Goal: Task Accomplishment & Management: Manage account settings

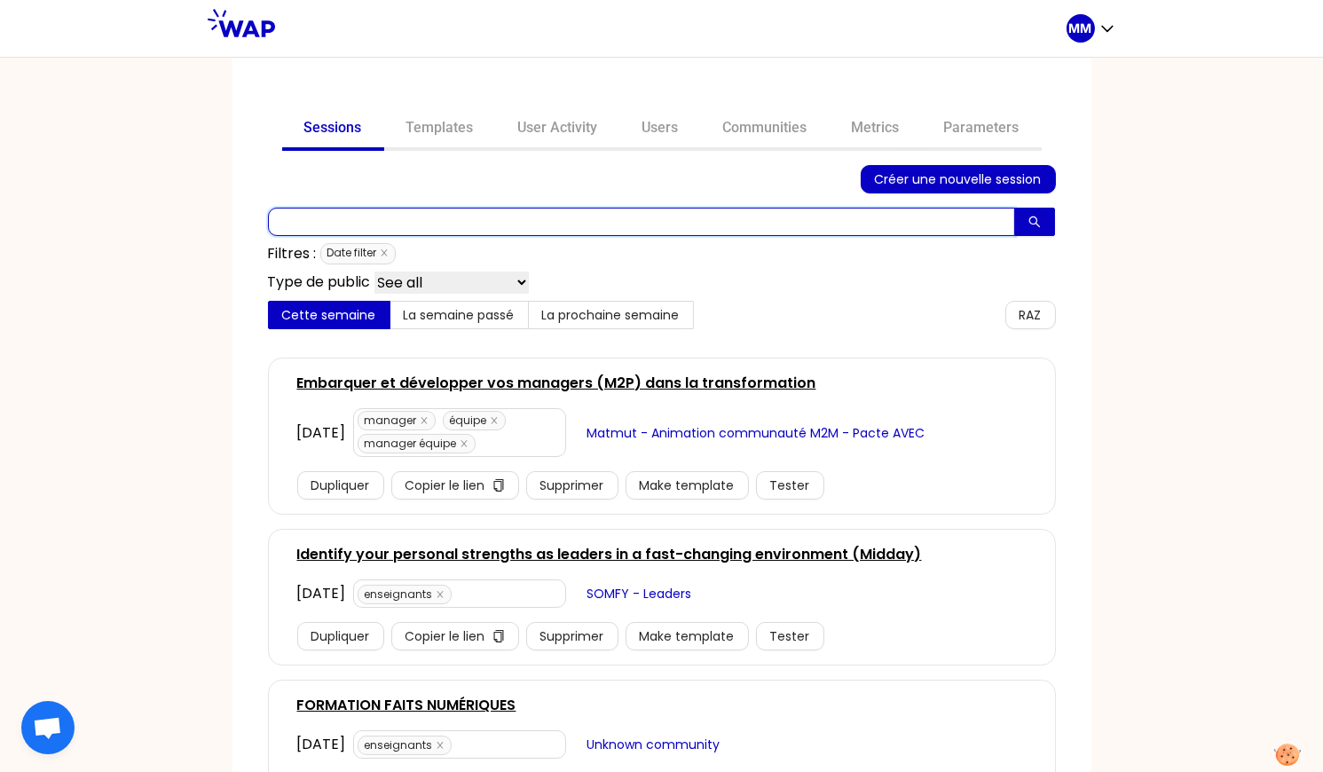
click at [684, 225] on input "text" at bounding box center [641, 222] width 747 height 28
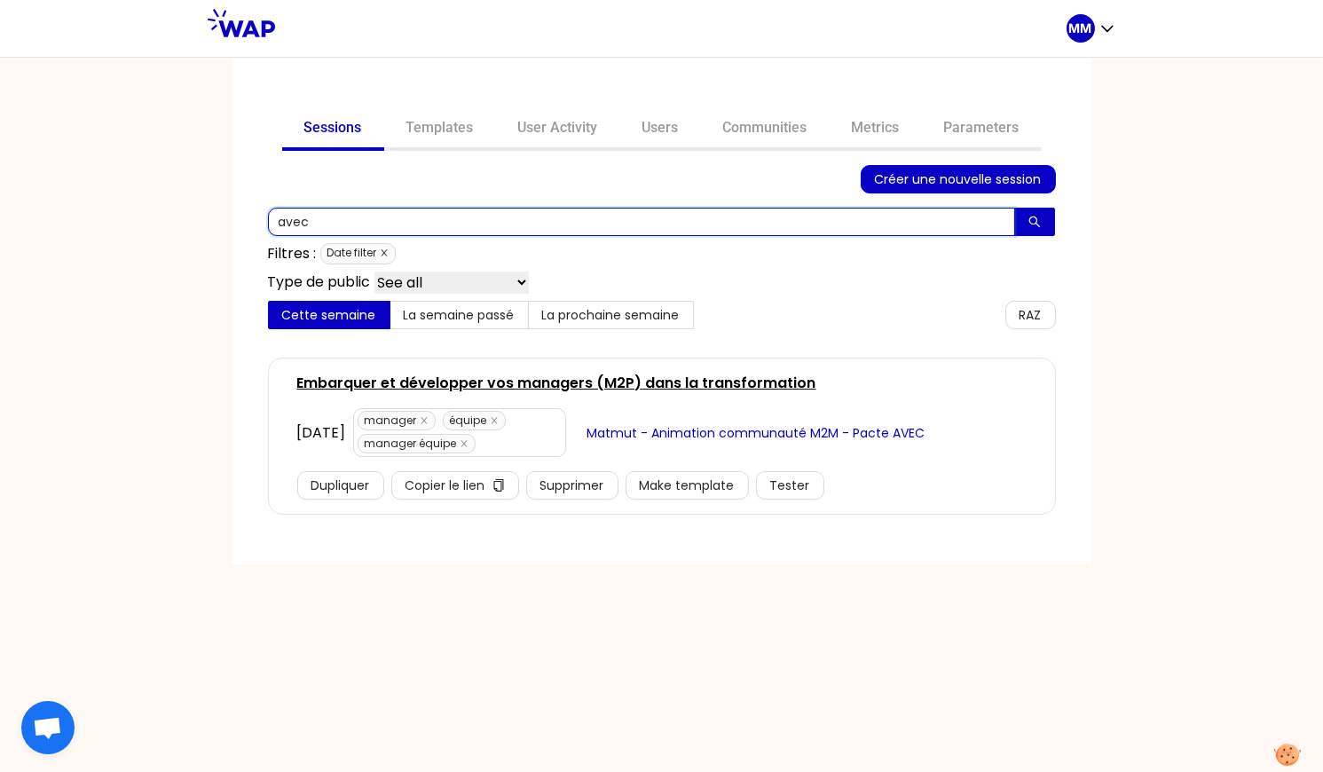
type input "avec"
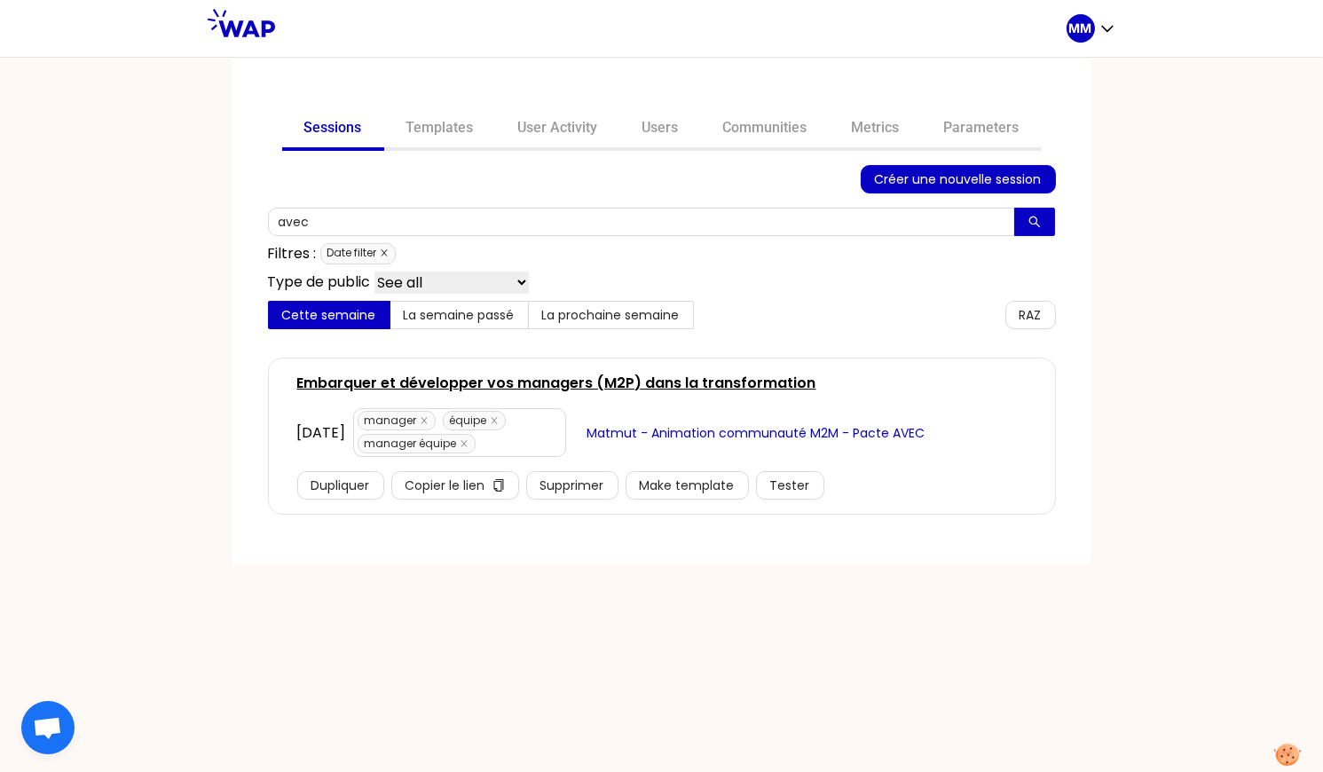
click at [383, 249] on icon "close" at bounding box center [384, 253] width 9 height 9
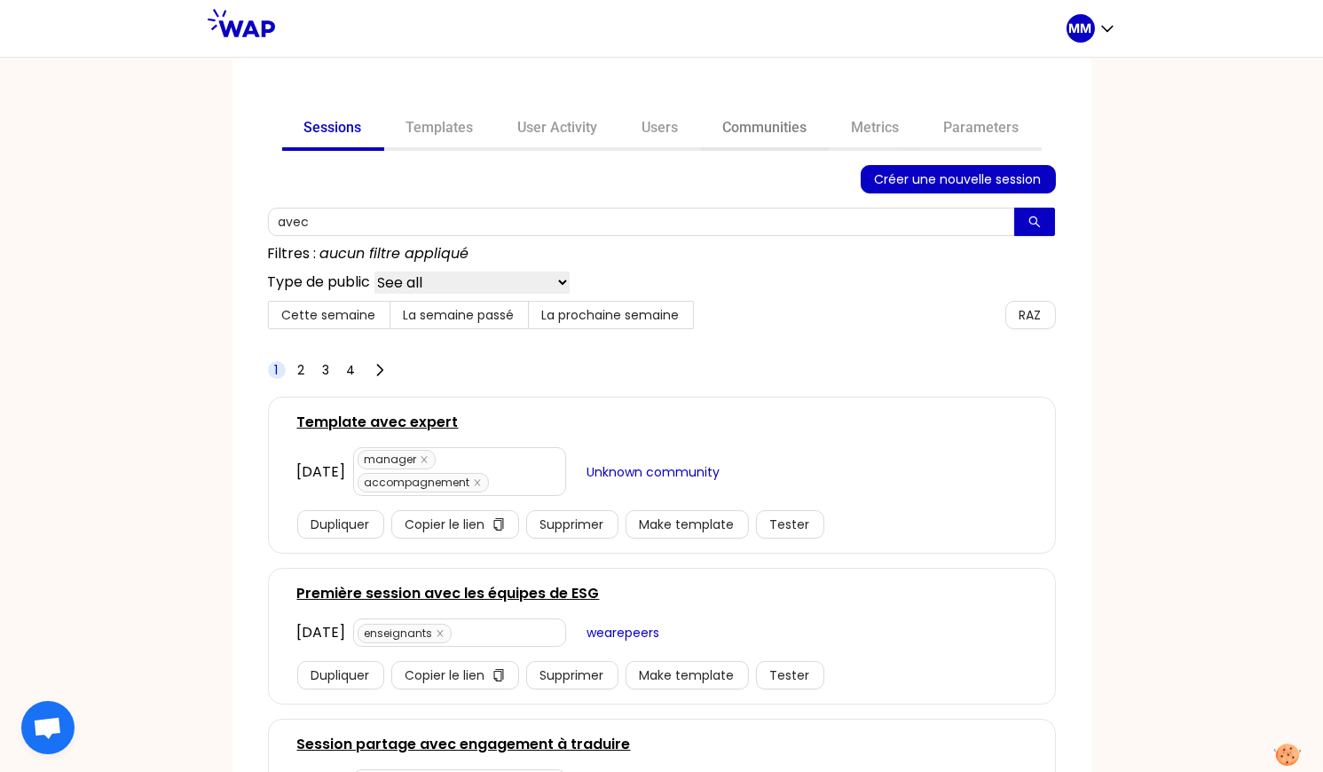
click at [722, 118] on link "Communities" at bounding box center [765, 129] width 129 height 43
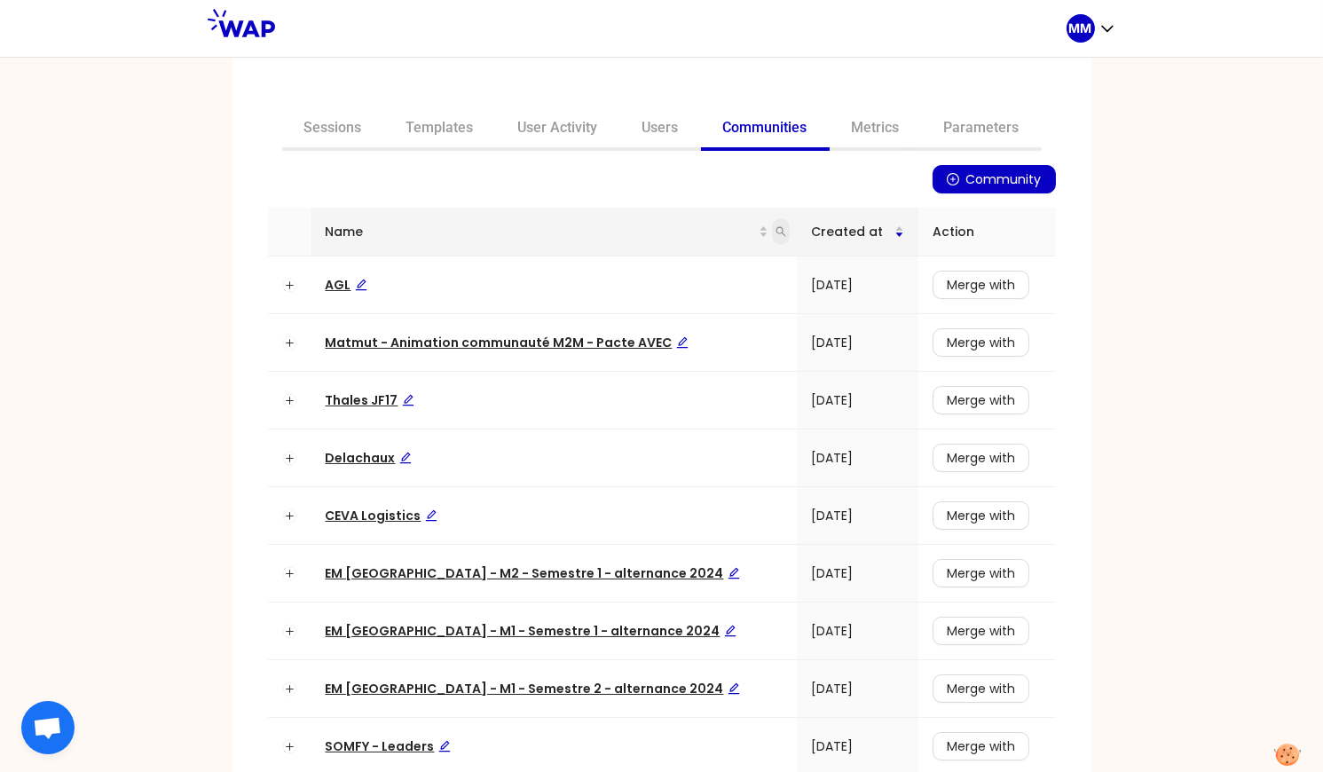
click at [776, 226] on icon "search" at bounding box center [781, 231] width 11 height 11
type input "m2p"
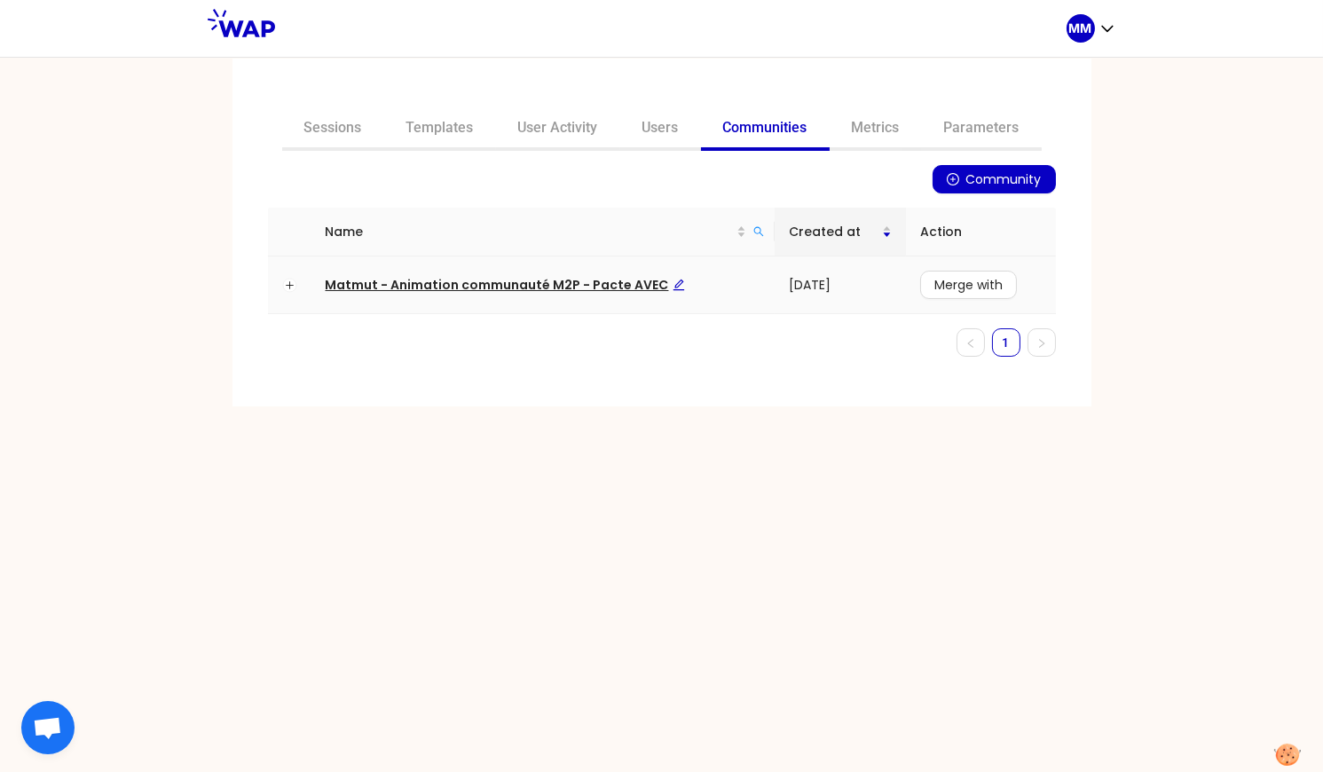
click at [603, 277] on span "Matmut - Animation communauté M2P - Pacte AVEC" at bounding box center [505, 285] width 359 height 18
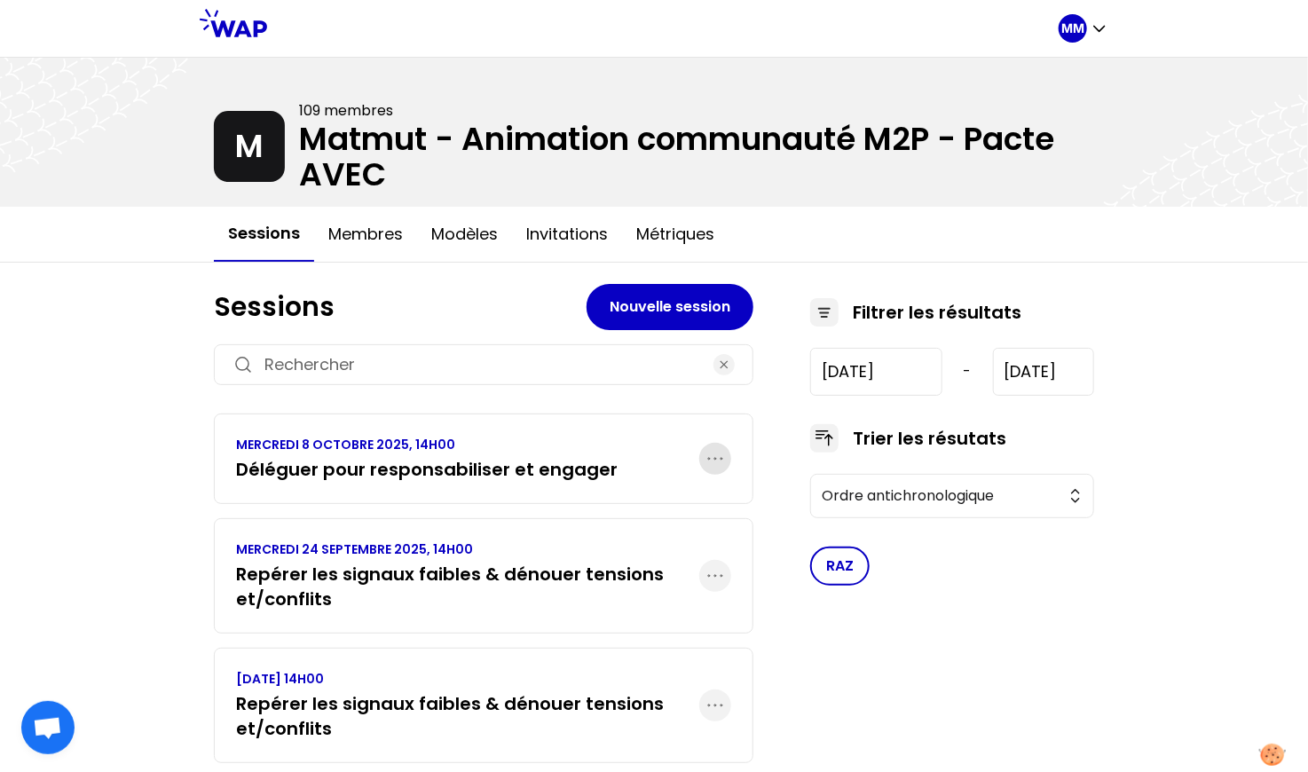
click at [723, 457] on icon "button" at bounding box center [715, 458] width 21 height 21
click at [683, 512] on div "Dupliquer" at bounding box center [660, 512] width 139 height 39
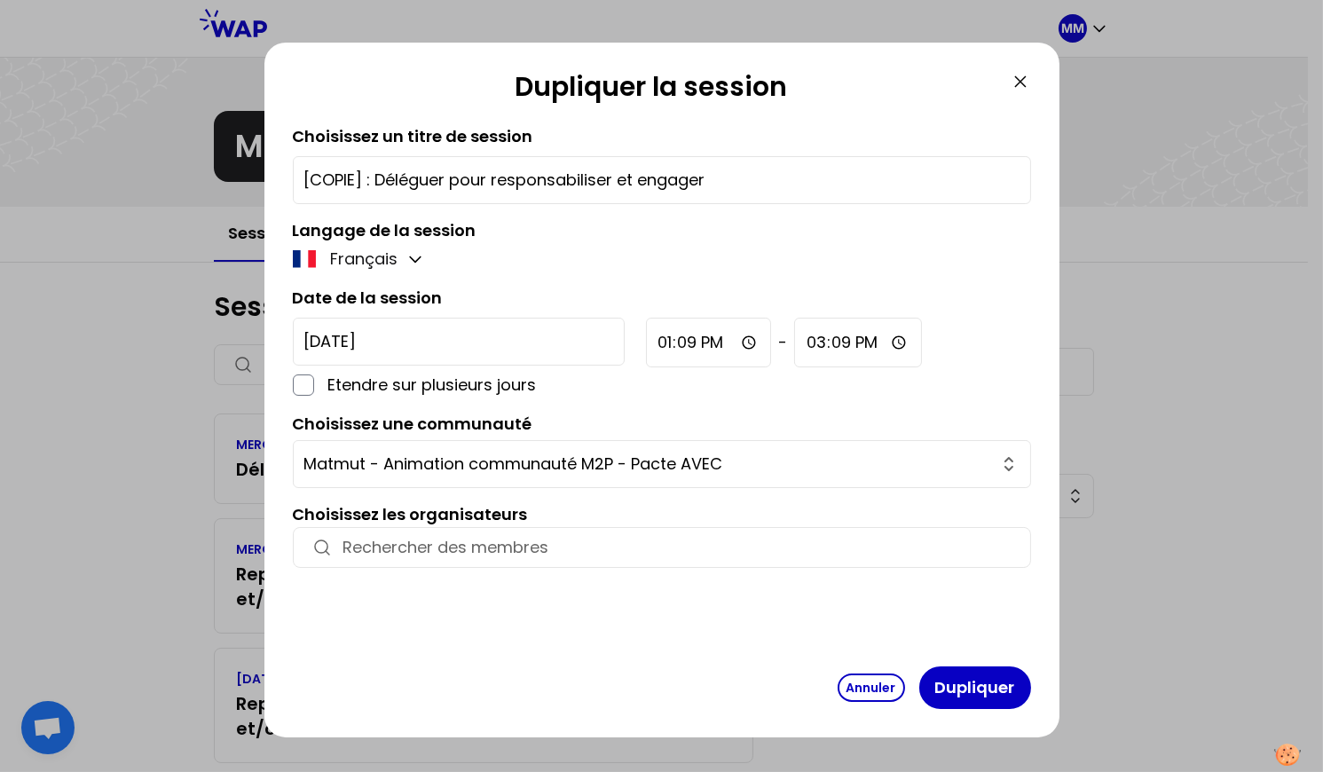
drag, startPoint x: 376, startPoint y: 185, endPoint x: 225, endPoint y: 168, distance: 151.8
click at [225, 168] on div "Dupliquer la session Choisissez un titre de session [COPIE] : Déléguer pour res…" at bounding box center [661, 386] width 1323 height 772
type input "Déléguer pour responsabiliser et engager"
click at [432, 339] on input "[DATE]" at bounding box center [459, 342] width 332 height 48
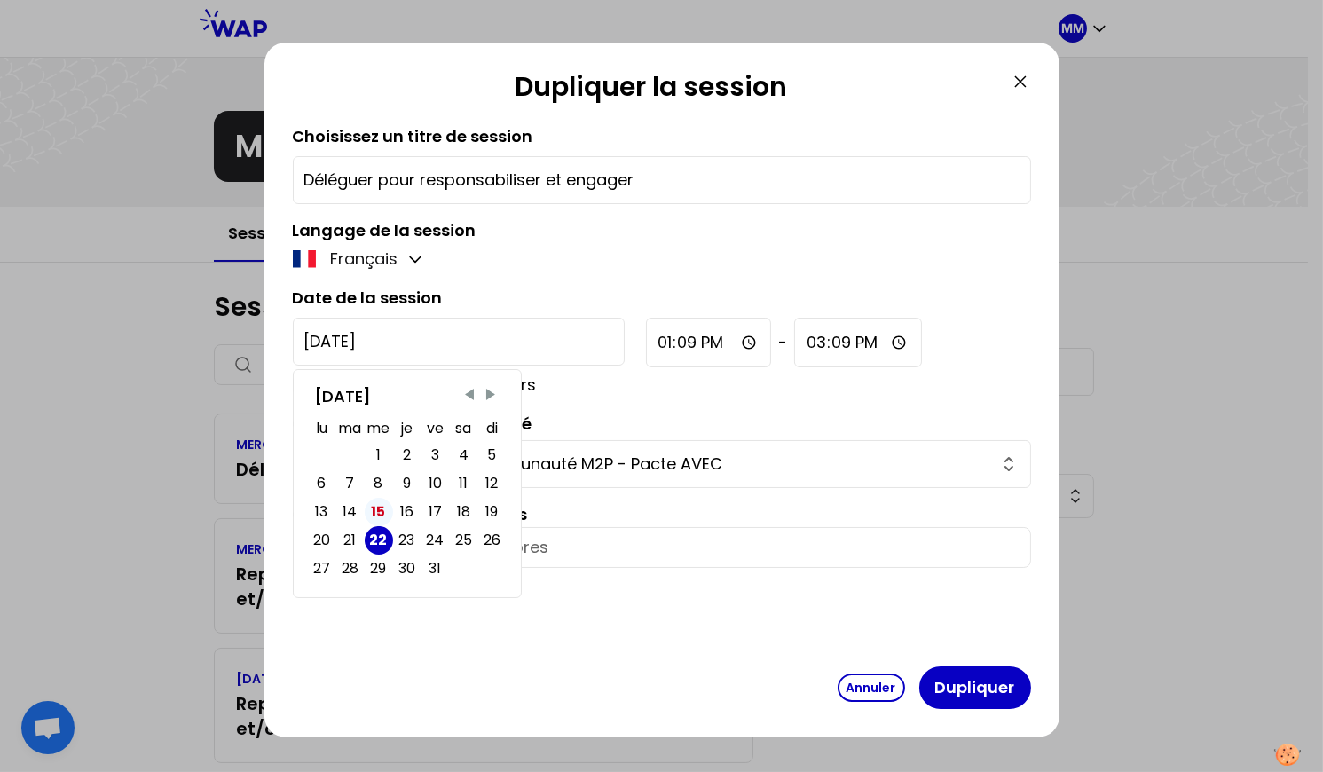
click at [377, 508] on div "15" at bounding box center [379, 512] width 14 height 25
type input "[DATE]"
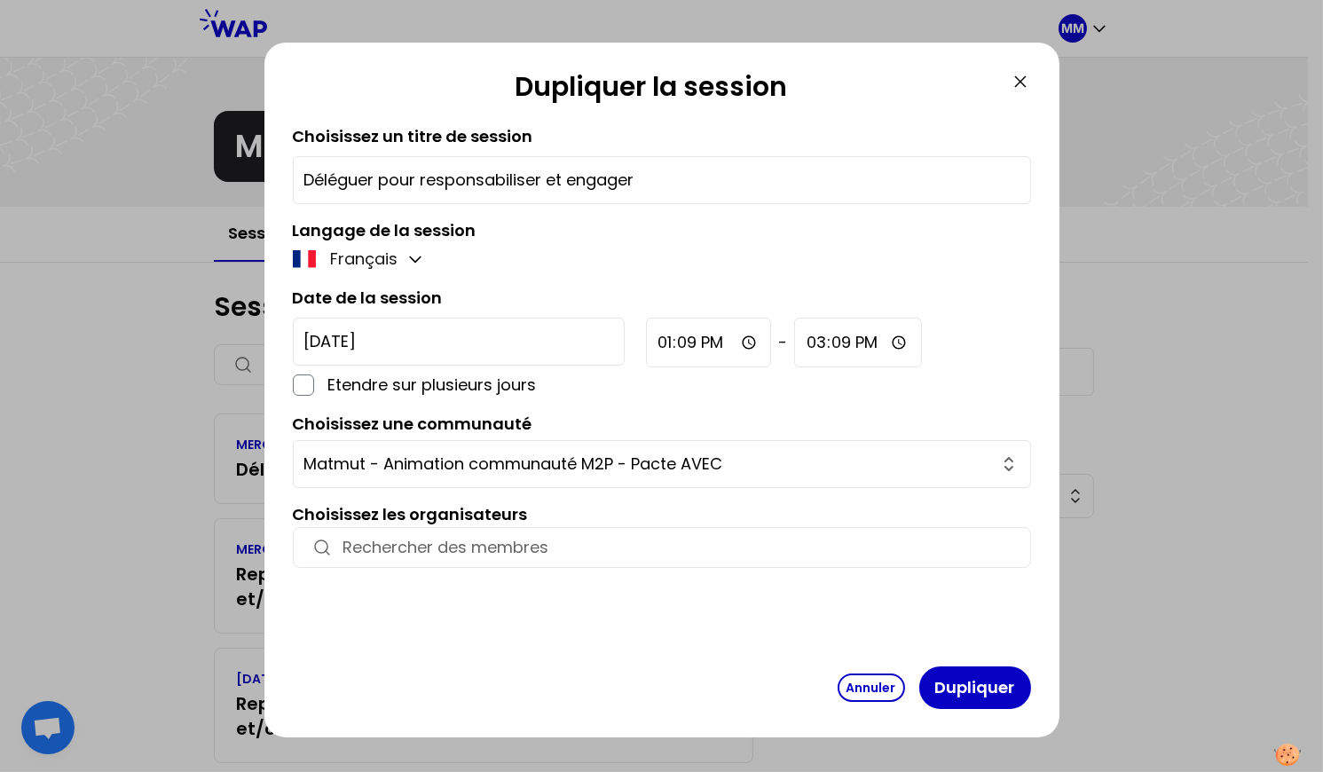
click at [646, 349] on input "13:09" at bounding box center [709, 343] width 126 height 50
type input "14:00"
click at [988, 692] on button "Dupliquer" at bounding box center [976, 688] width 112 height 43
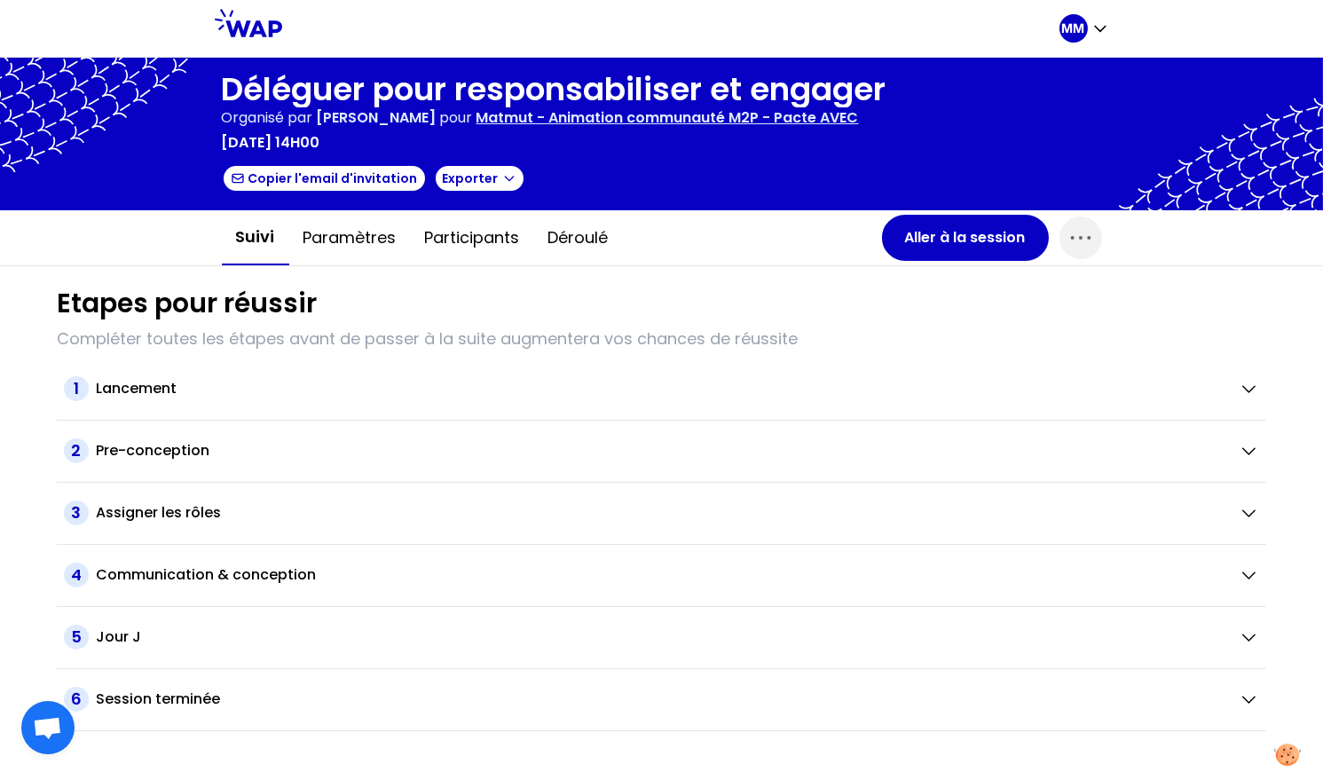
drag, startPoint x: 471, startPoint y: 241, endPoint x: 478, endPoint y: 266, distance: 26.7
click at [471, 241] on button "Participants" at bounding box center [472, 237] width 123 height 53
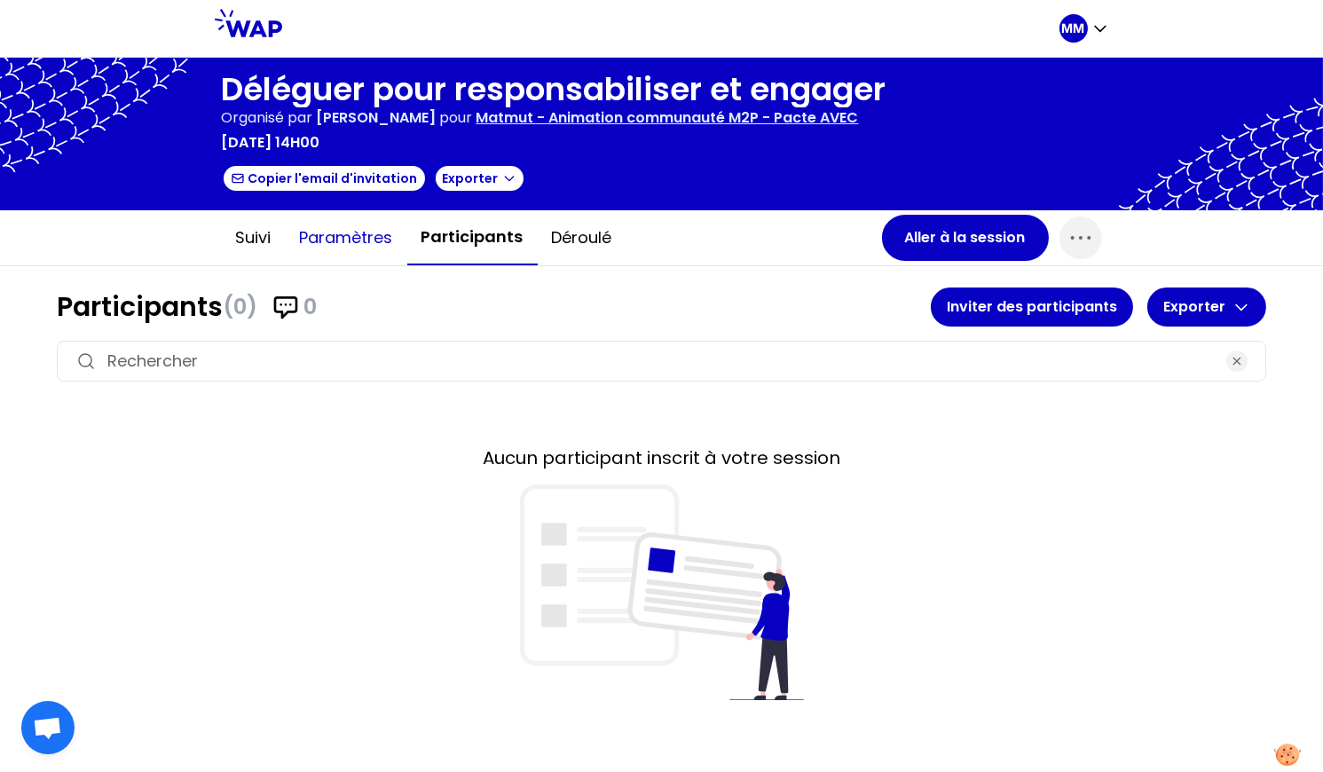
click at [362, 225] on button "Paramètres" at bounding box center [347, 237] width 122 height 53
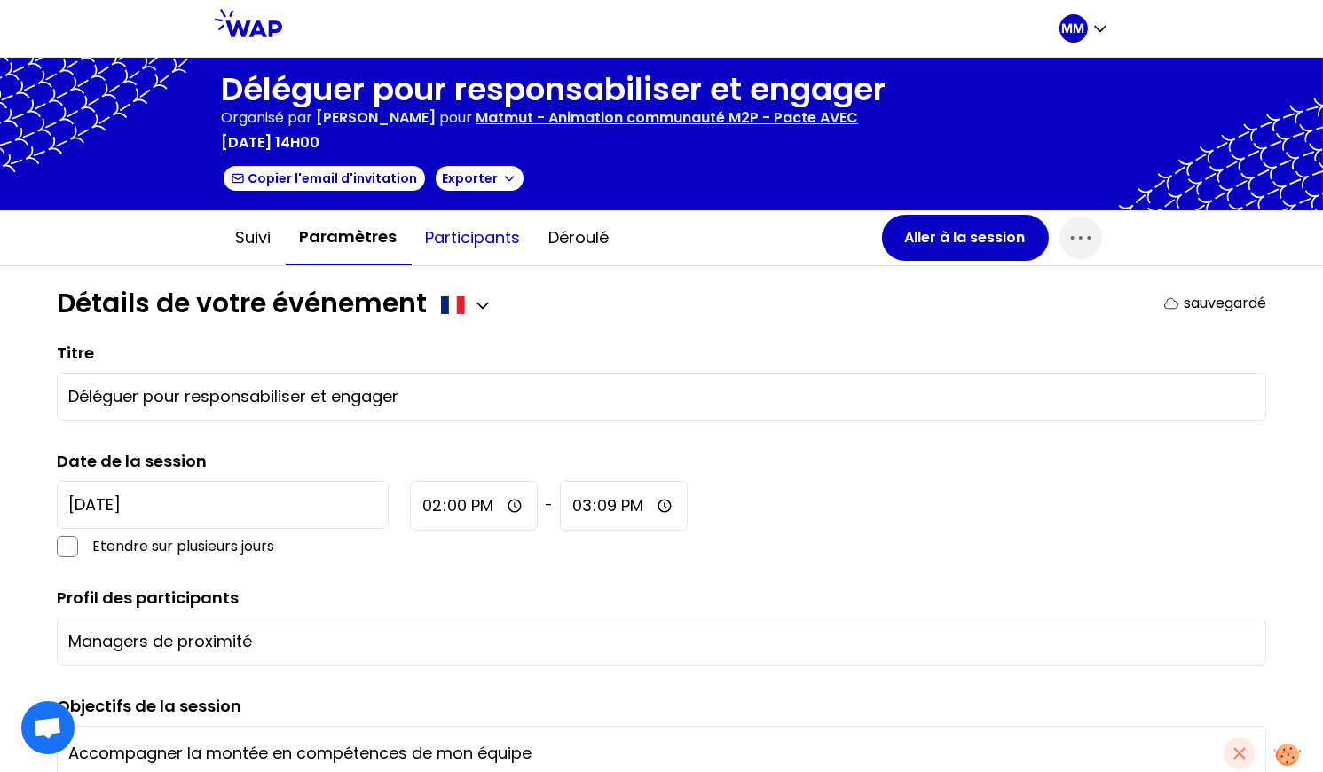
click at [474, 232] on button "Participants" at bounding box center [473, 237] width 123 height 53
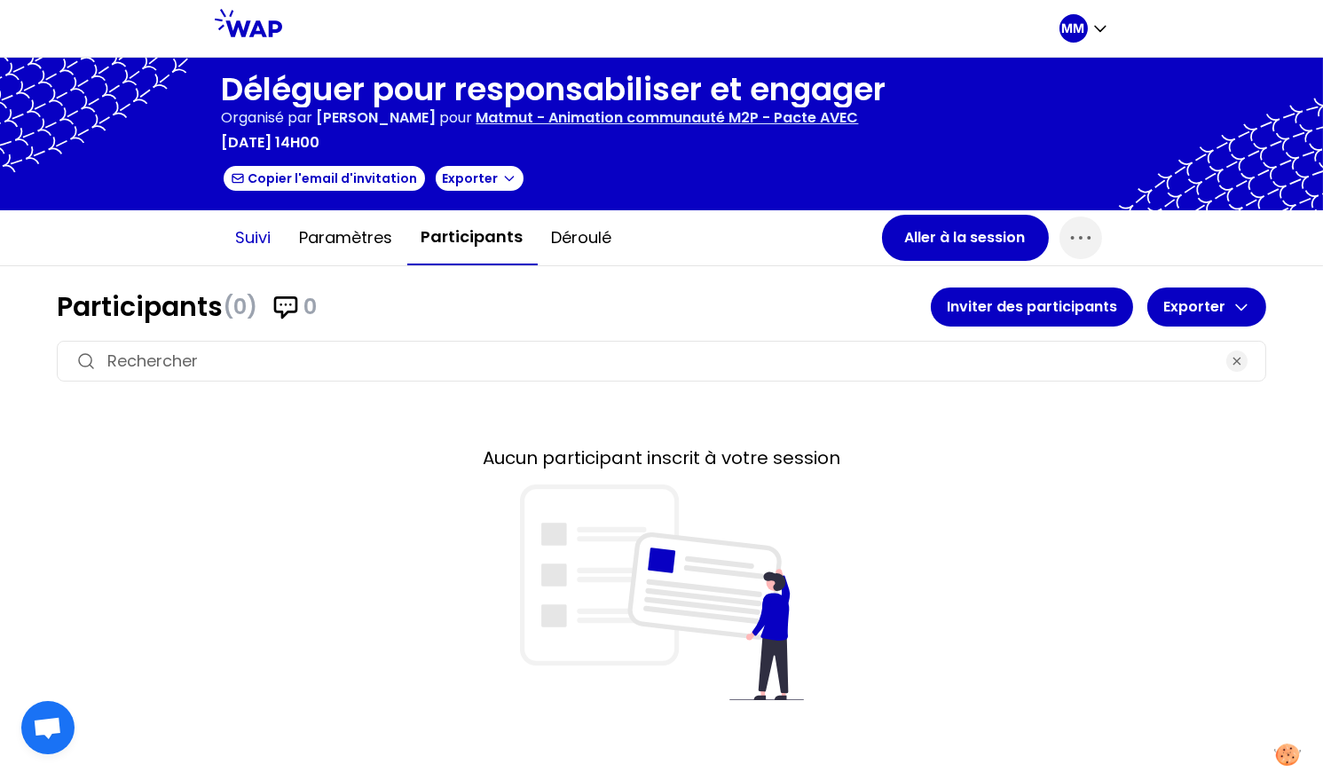
click at [247, 233] on button "Suivi" at bounding box center [254, 237] width 64 height 53
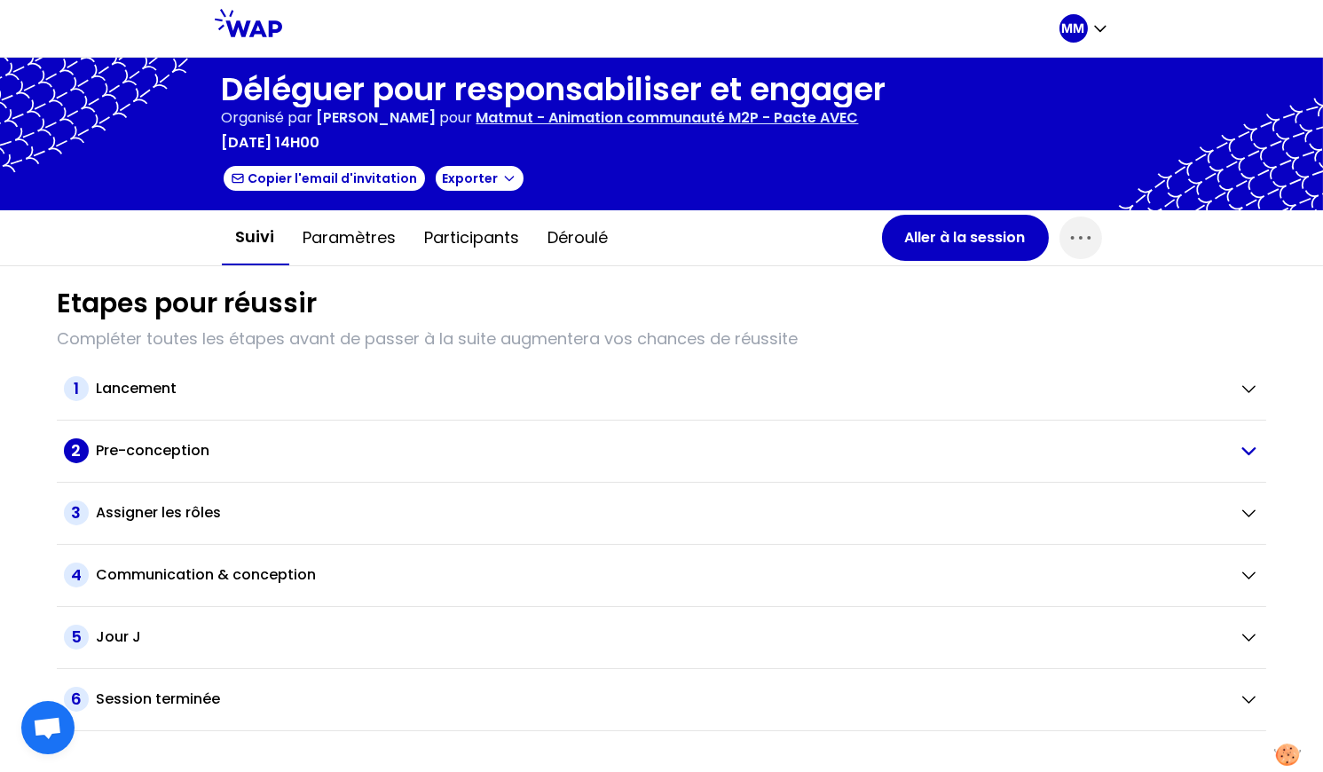
click at [302, 442] on div "Pre-conception" at bounding box center [660, 450] width 1129 height 21
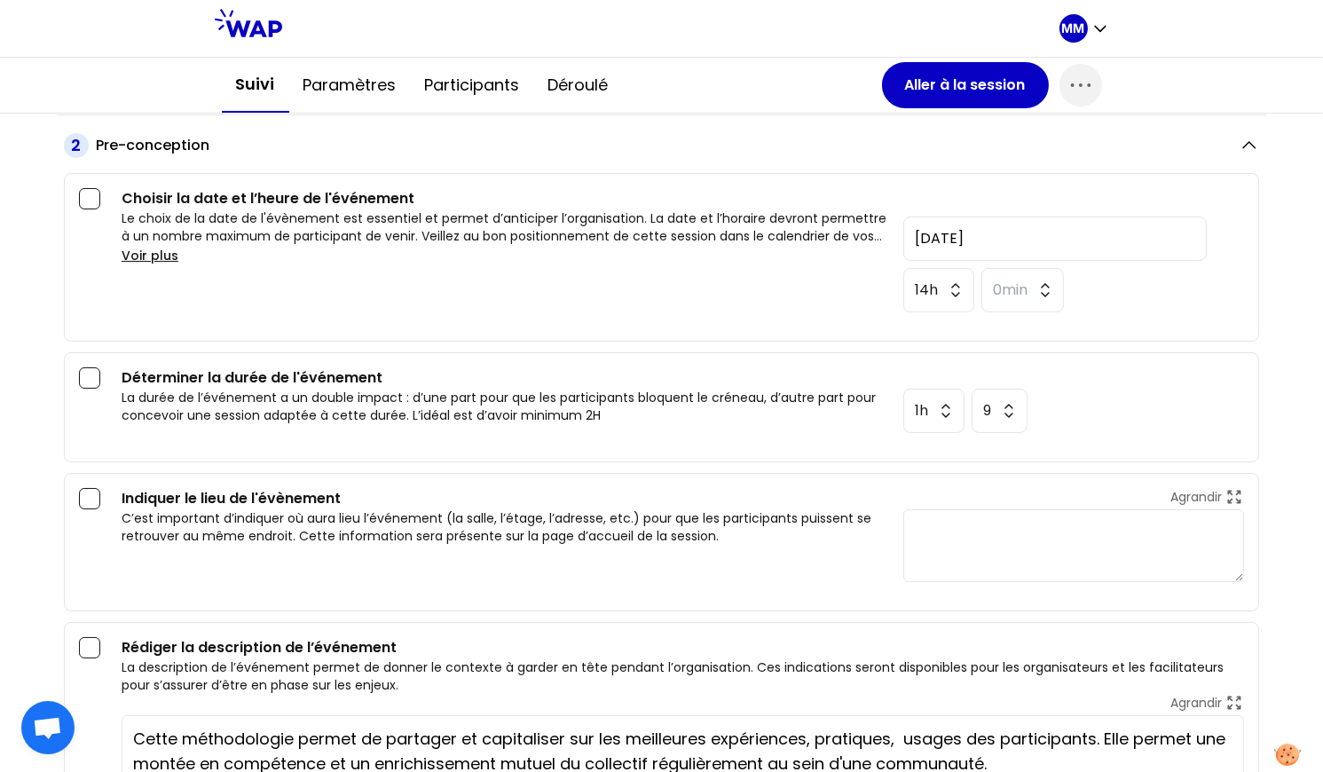
scroll to position [315, 0]
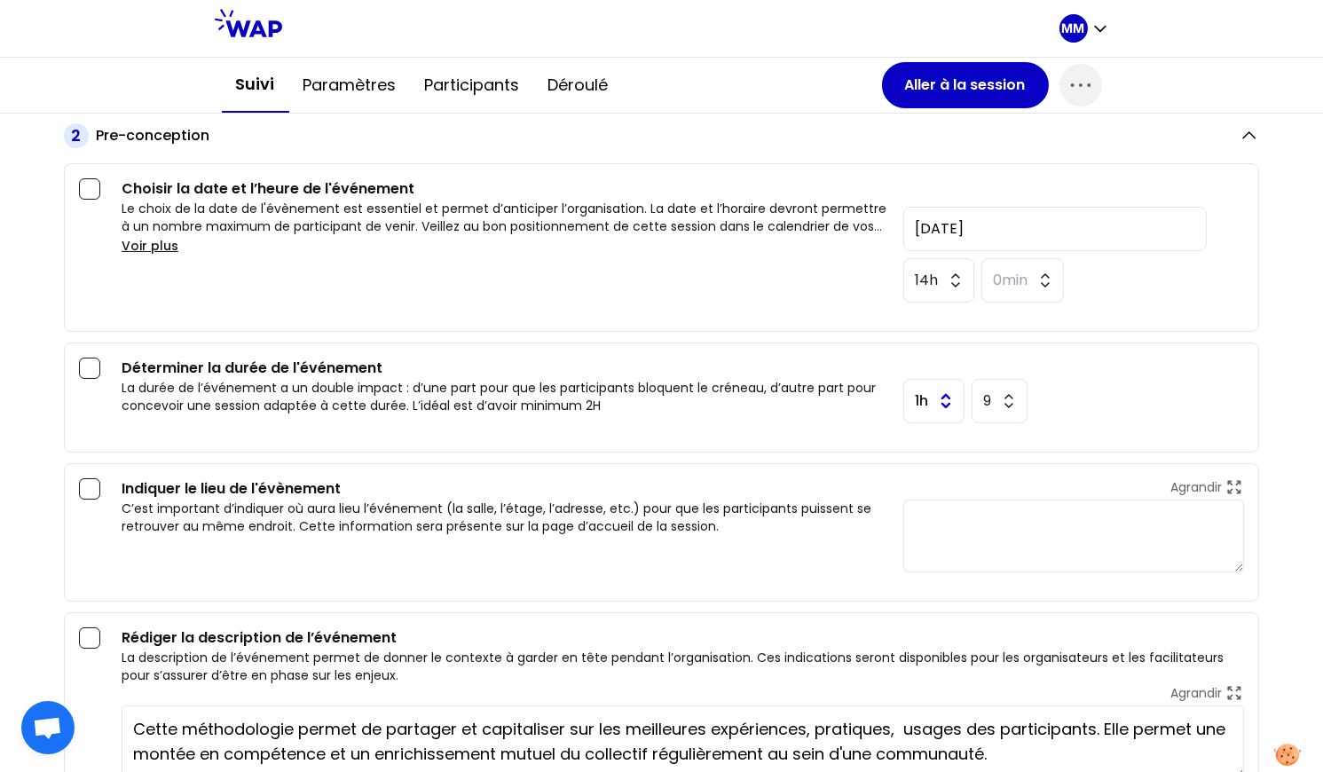
click at [922, 403] on button "1h" at bounding box center [934, 401] width 61 height 44
click at [925, 502] on span "2h" at bounding box center [934, 502] width 45 height 21
click at [986, 406] on button "9" at bounding box center [1003, 401] width 57 height 44
click at [993, 605] on span "30min" at bounding box center [1003, 615] width 40 height 21
click at [931, 401] on button "2h" at bounding box center [937, 401] width 66 height 44
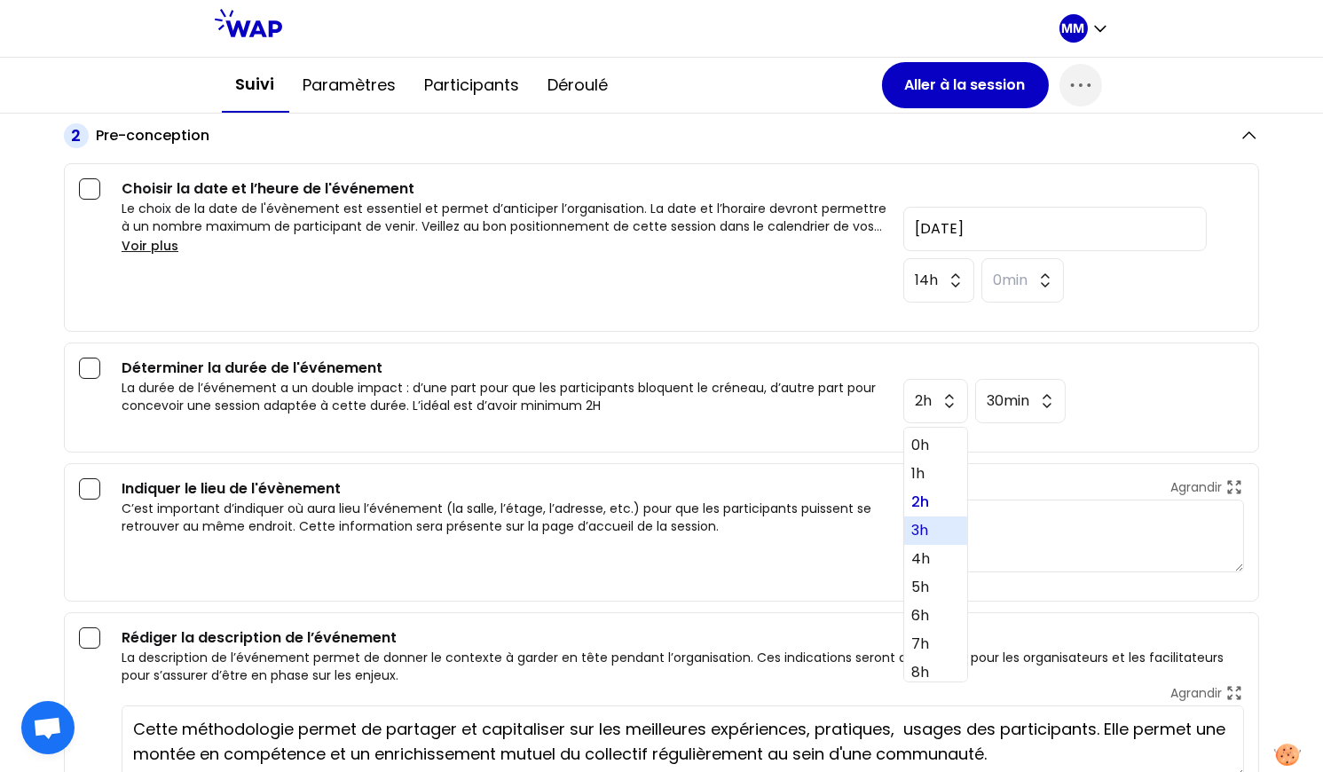
drag, startPoint x: 922, startPoint y: 526, endPoint x: 937, endPoint y: 504, distance: 26.8
click at [922, 526] on span "3h" at bounding box center [936, 530] width 49 height 21
click at [995, 408] on span "30min" at bounding box center [1009, 401] width 44 height 21
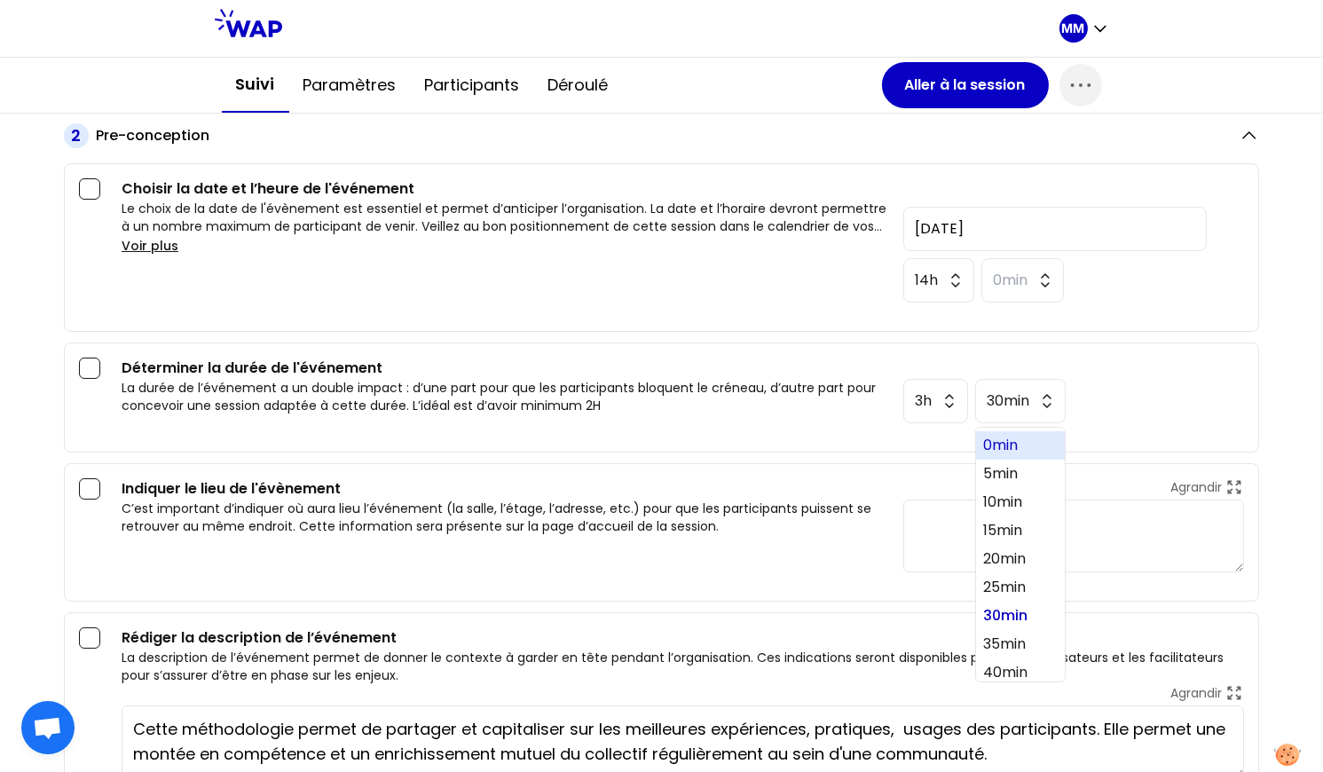
click at [1010, 445] on span "0min" at bounding box center [1020, 445] width 75 height 21
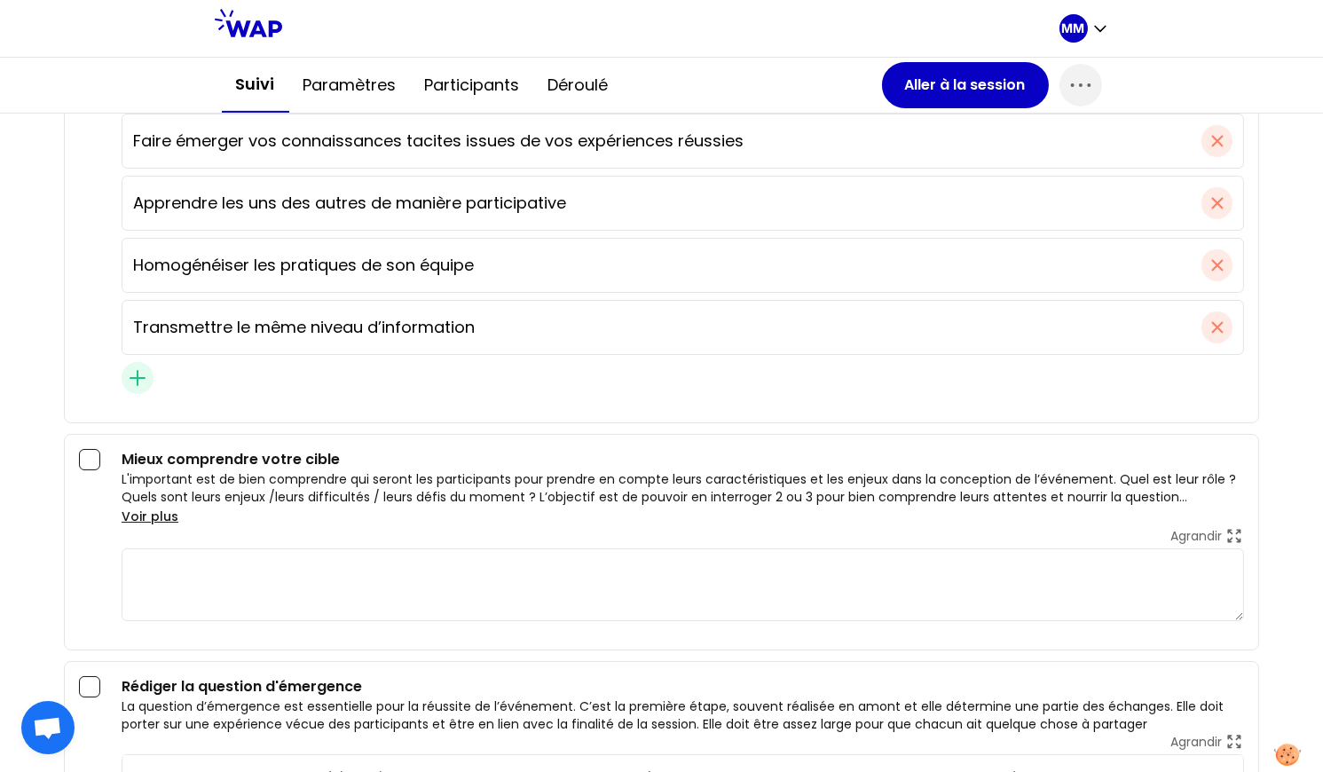
scroll to position [1182, 0]
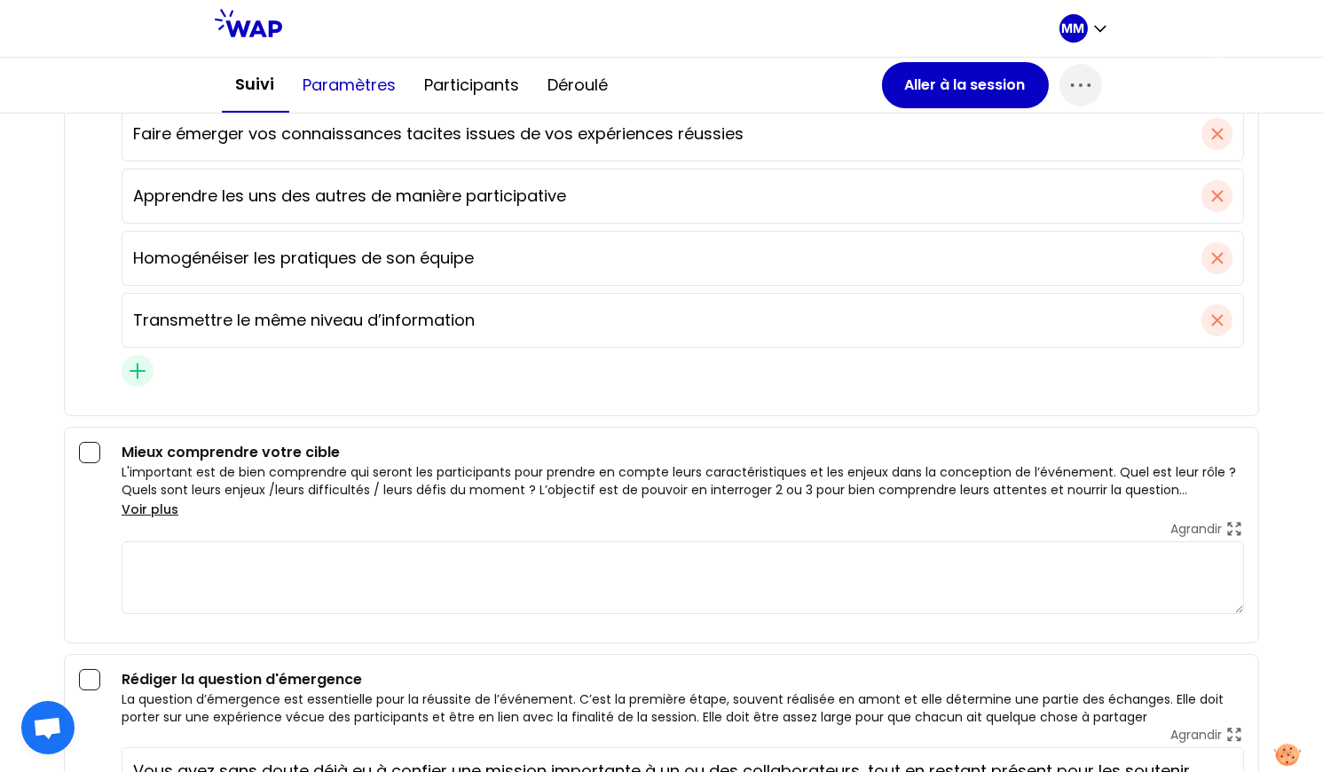
click at [355, 84] on button "Paramètres" at bounding box center [350, 85] width 122 height 53
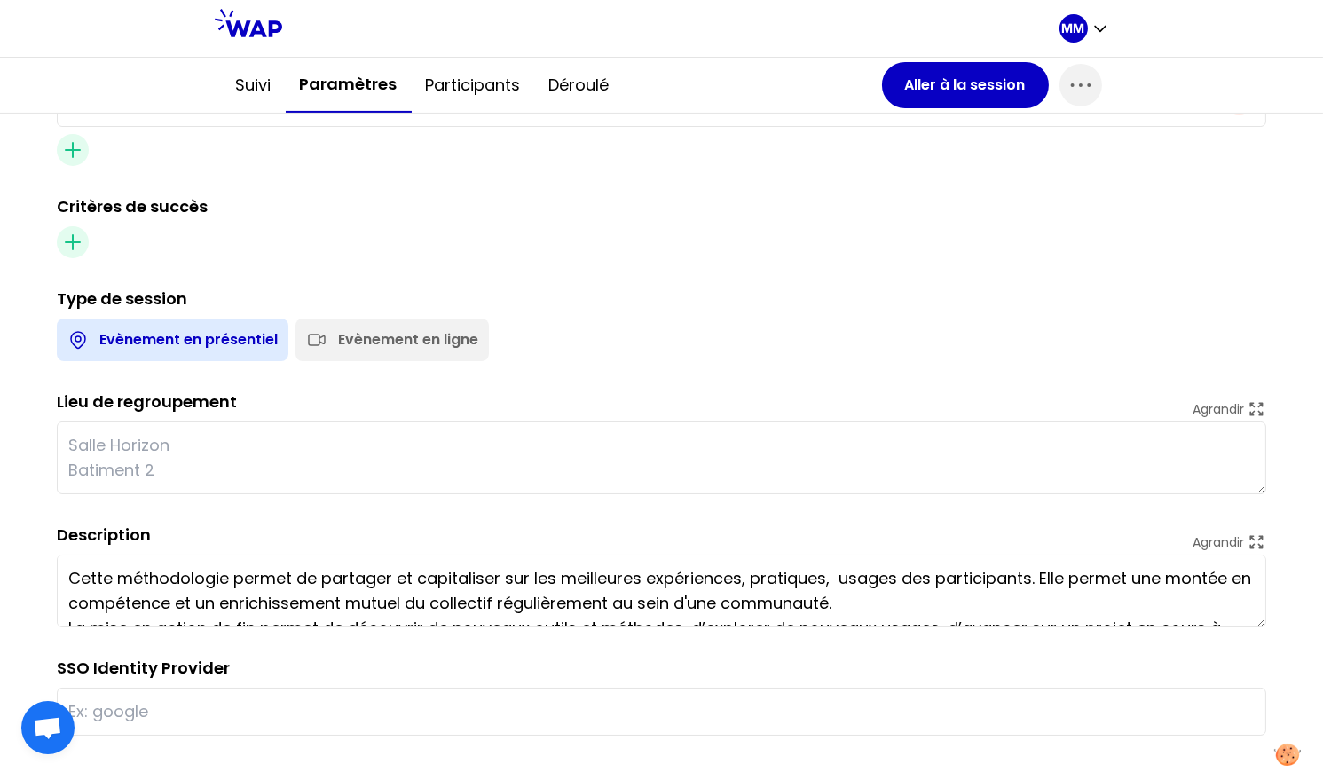
click at [409, 333] on div "Evènement en ligne" at bounding box center [408, 339] width 140 height 21
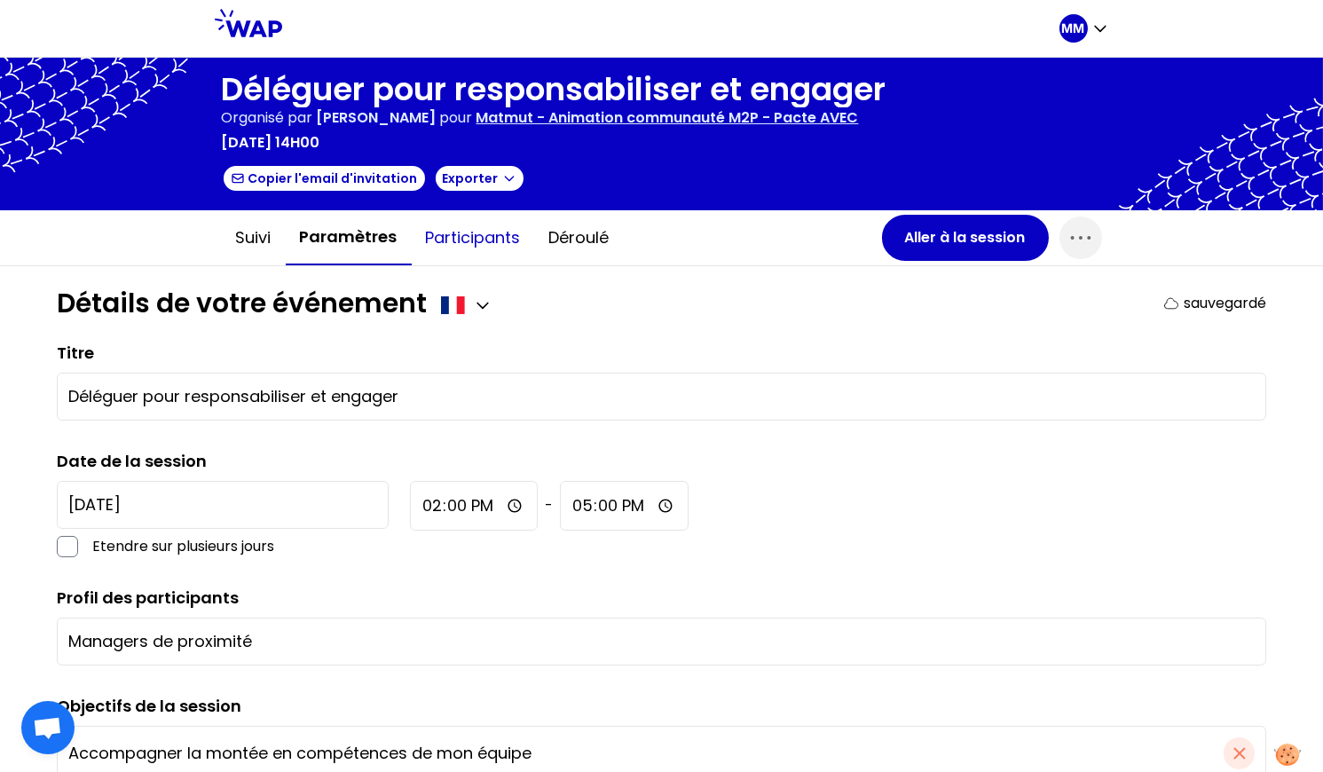
click at [477, 240] on button "Participants" at bounding box center [473, 237] width 123 height 53
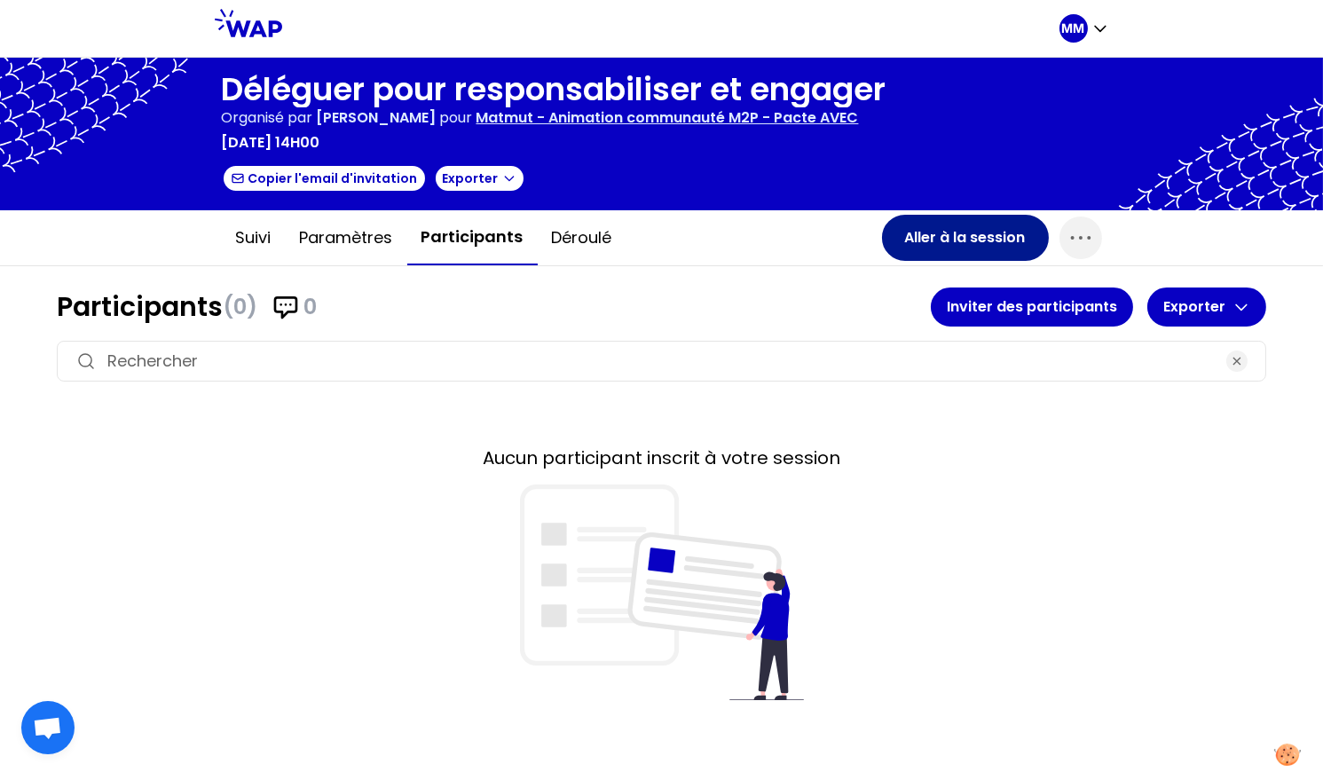
click at [983, 251] on button "Aller à la session" at bounding box center [965, 238] width 167 height 46
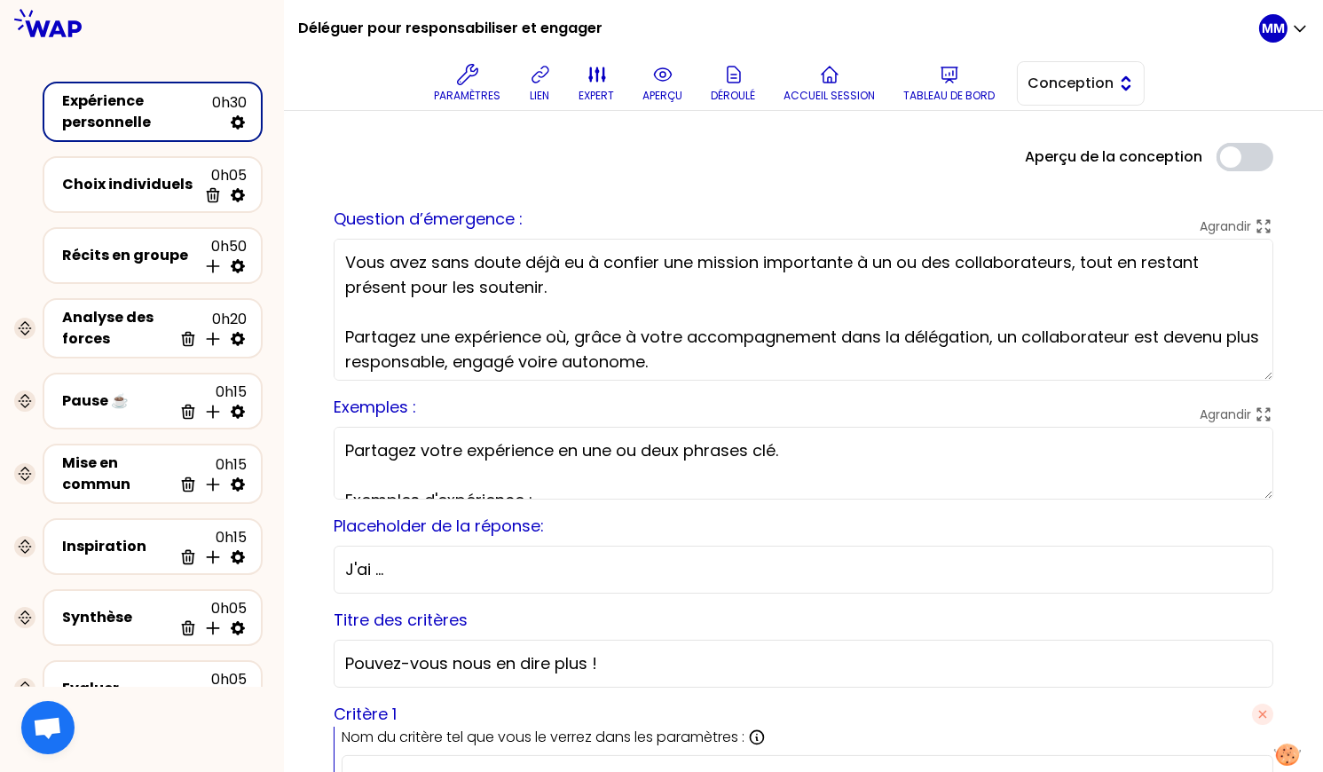
click at [1102, 85] on span "Conception" at bounding box center [1069, 83] width 80 height 21
drag, startPoint x: 1087, startPoint y: 160, endPoint x: 577, endPoint y: 161, distance: 510.4
click at [1086, 160] on span "Facilitation" at bounding box center [1092, 156] width 76 height 21
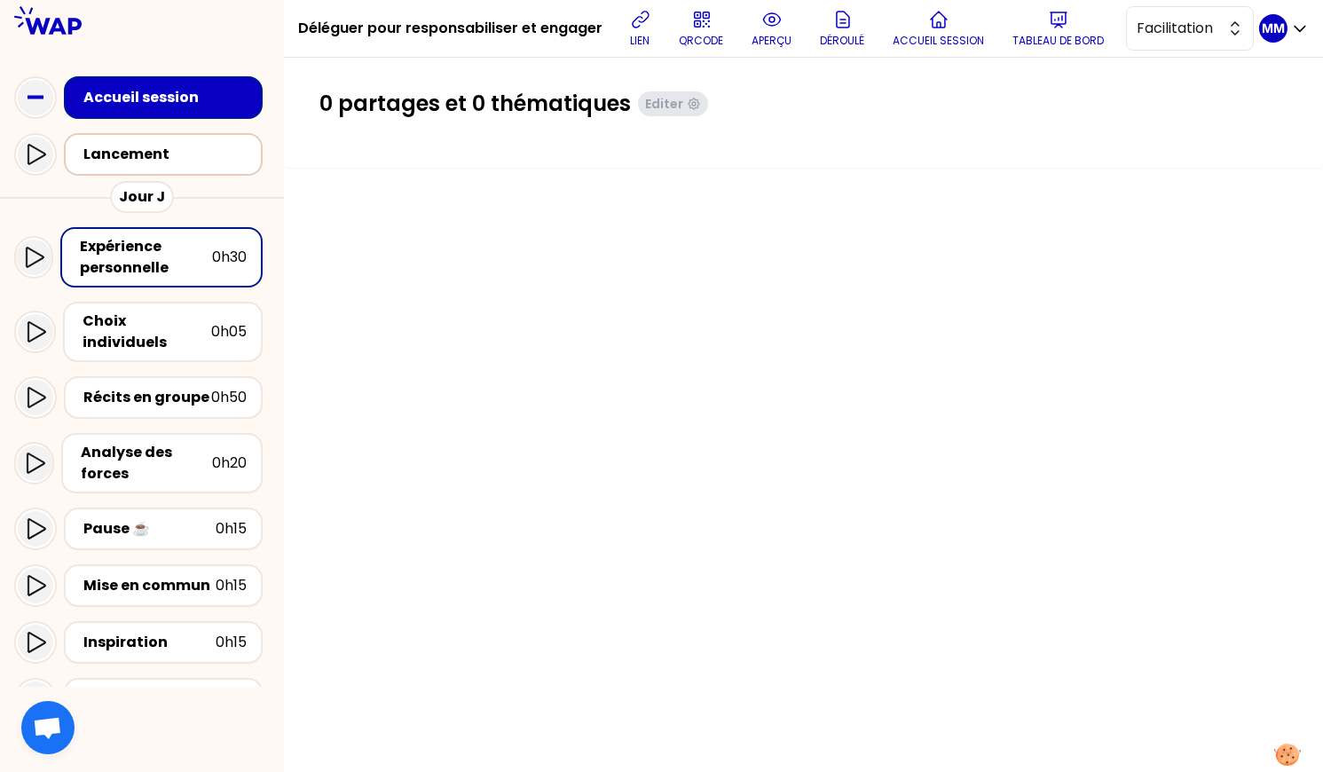
click at [169, 167] on div "Lancement" at bounding box center [167, 154] width 174 height 25
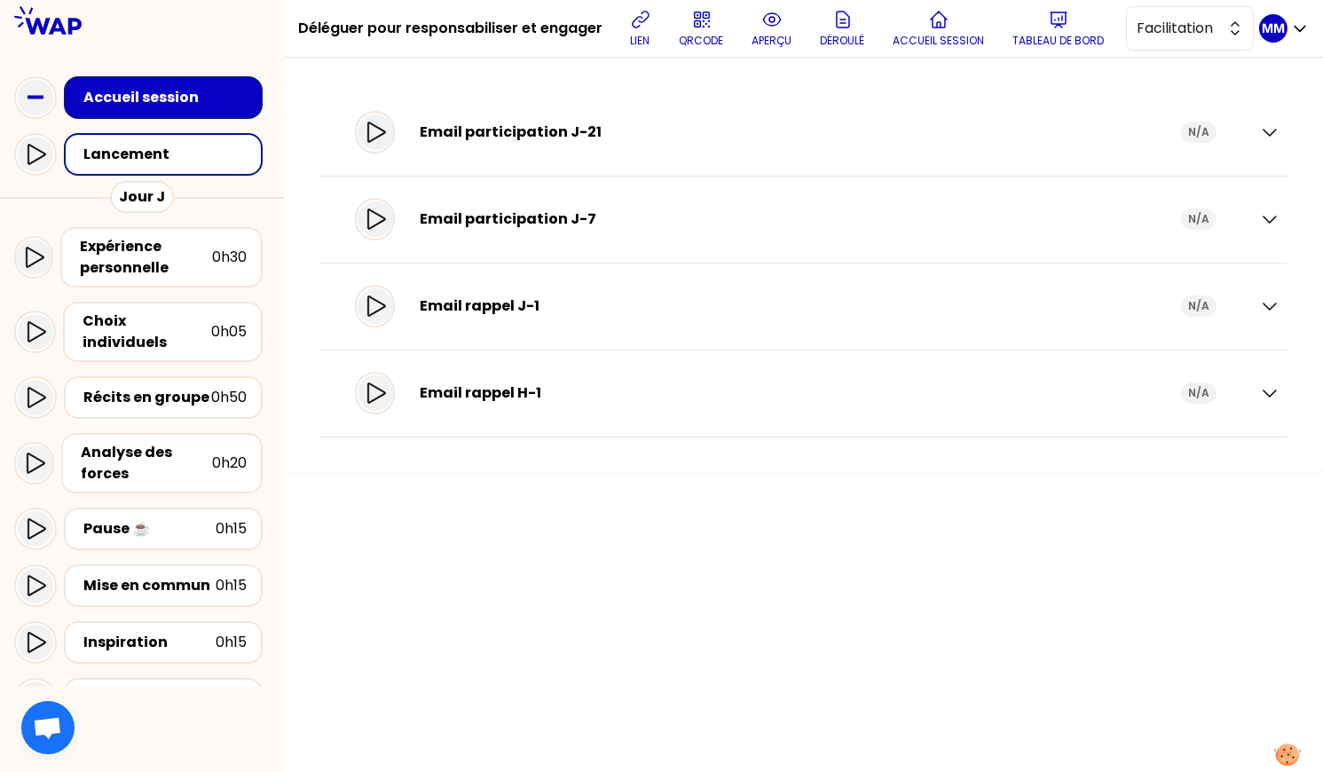
drag, startPoint x: 1277, startPoint y: 395, endPoint x: 1253, endPoint y: 403, distance: 25.3
click at [1277, 395] on icon "button" at bounding box center [1269, 393] width 21 height 21
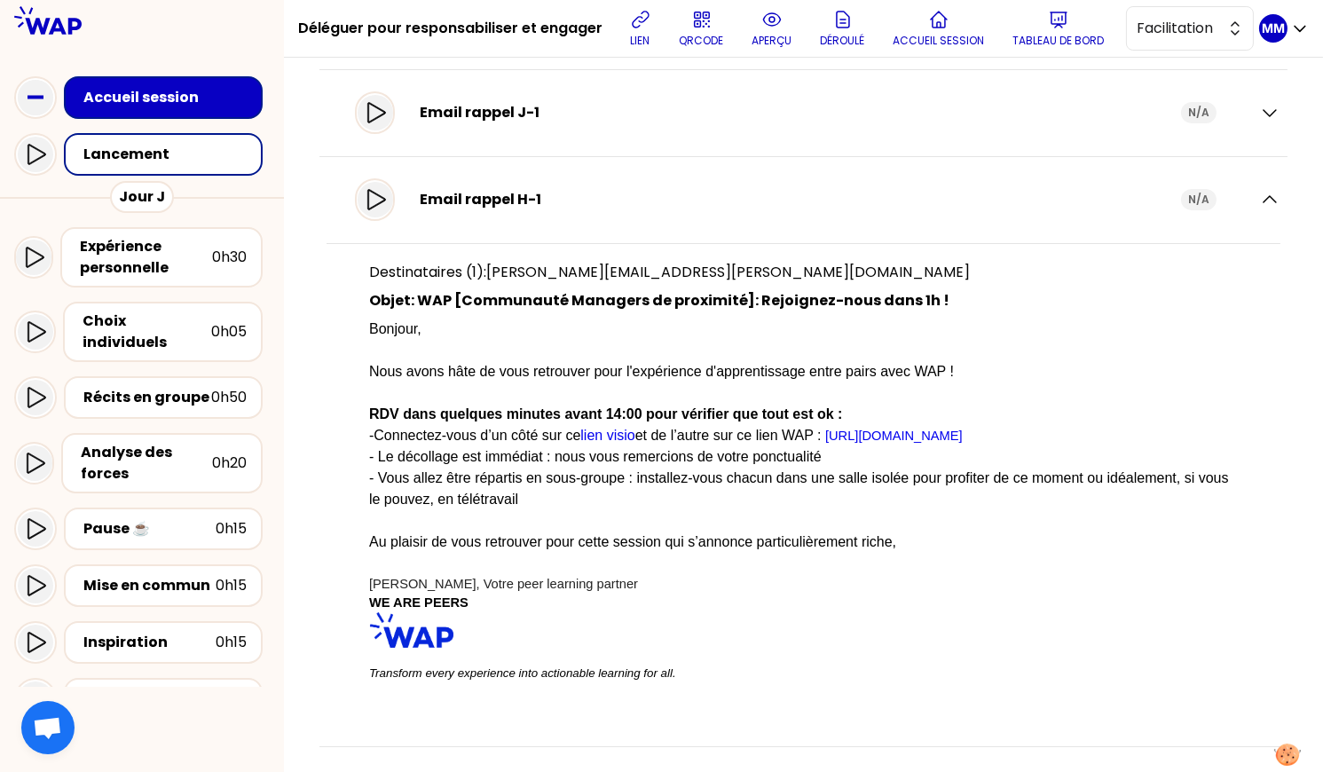
scroll to position [201, 0]
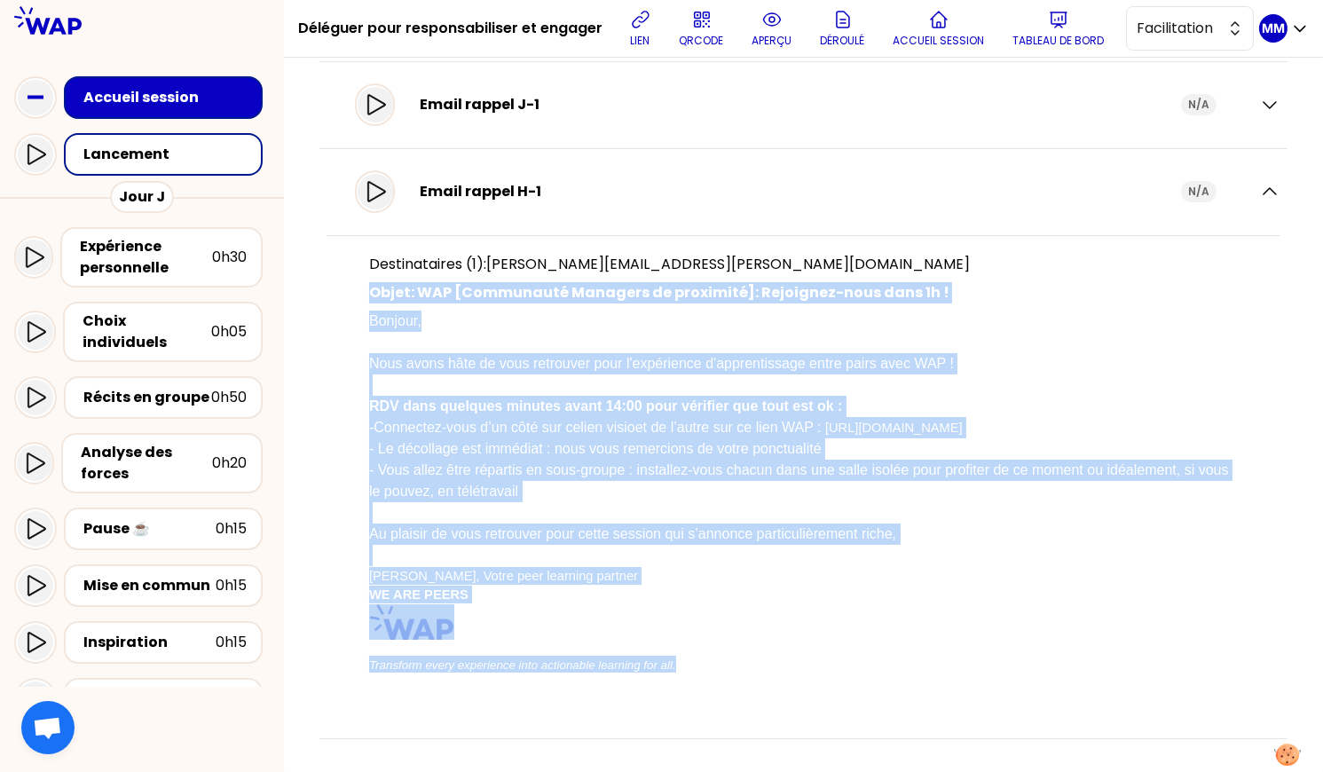
drag, startPoint x: 407, startPoint y: 312, endPoint x: 762, endPoint y: 684, distance: 513.5
click at [774, 707] on div "Email rappel H-1 N/A Destinataires (1): [EMAIL_ADDRESS][DOMAIN_NAME] Objet: WAP…" at bounding box center [804, 444] width 968 height 590
copy div "Objet: WAP [Communauté Managers de proximité]: Rejoignez-nous dans 1h ! Bonjour…"
click at [639, 36] on p "lien" at bounding box center [641, 41] width 20 height 14
click at [650, 40] on p "lien" at bounding box center [641, 41] width 20 height 14
